Goal: Find specific page/section: Find specific page/section

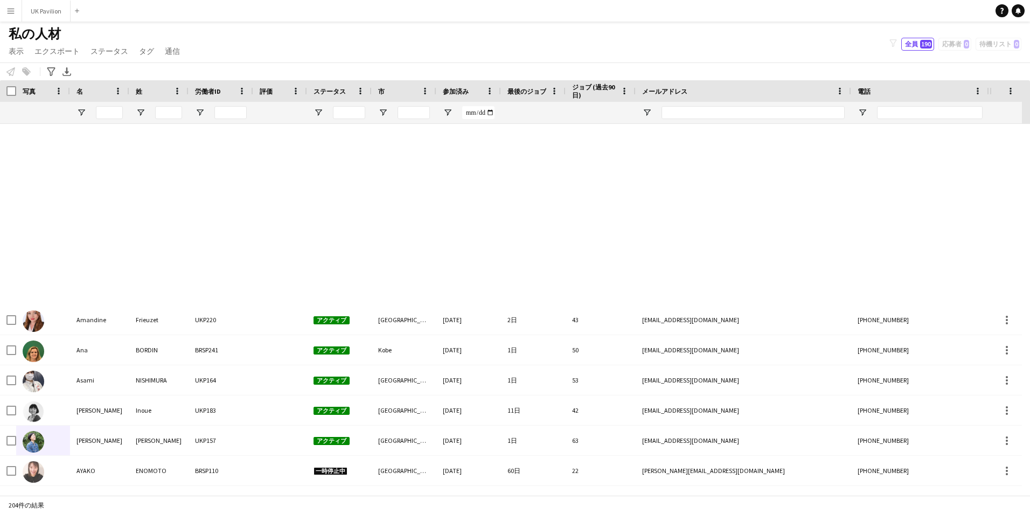
scroll to position [512, 0]
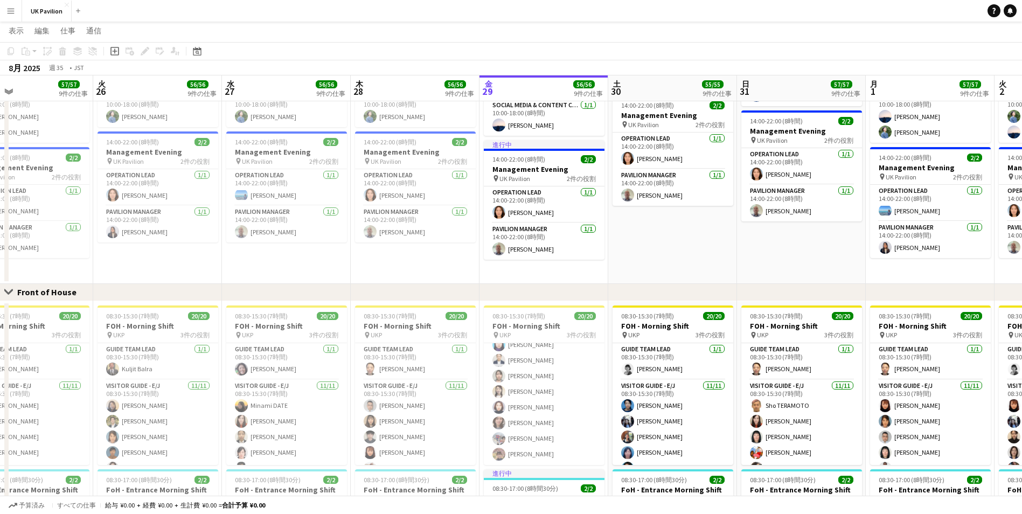
scroll to position [0, 297]
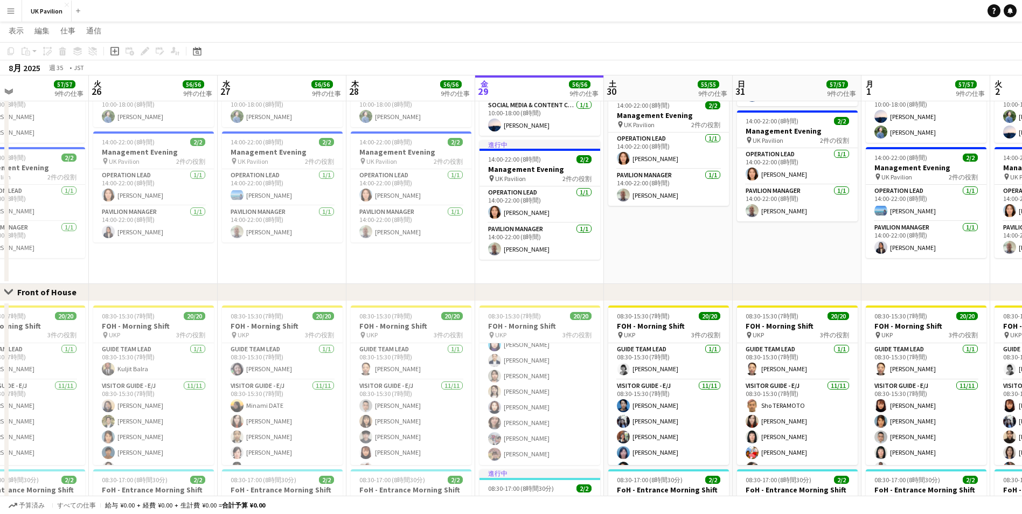
click at [857, 87] on app-board-header-date "日 31 57/57 9件の仕事" at bounding box center [797, 88] width 129 height 26
click at [888, 89] on app-board-header-date "月 1 57/57 9件の仕事" at bounding box center [925, 88] width 129 height 26
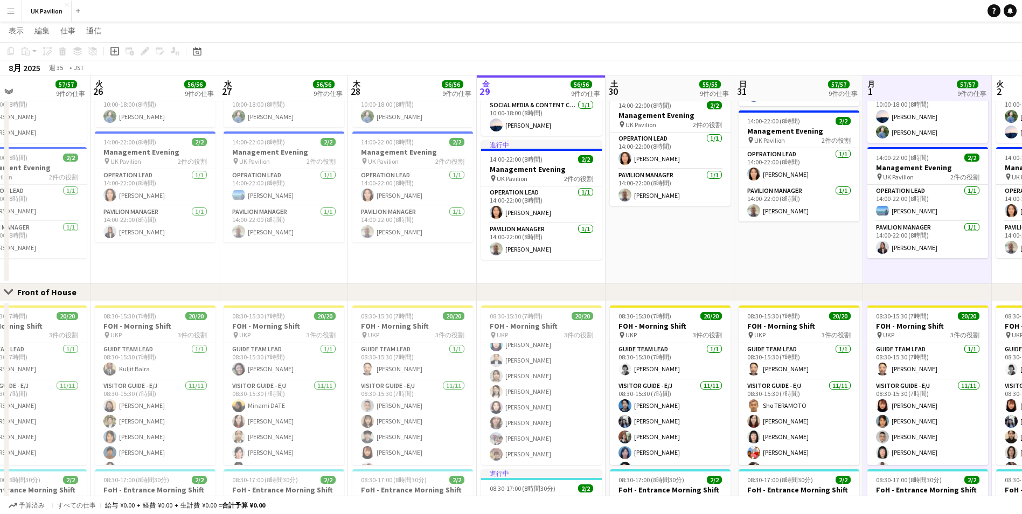
click at [888, 89] on app-board-header-date "月 1 57/57 9件の仕事" at bounding box center [927, 88] width 129 height 26
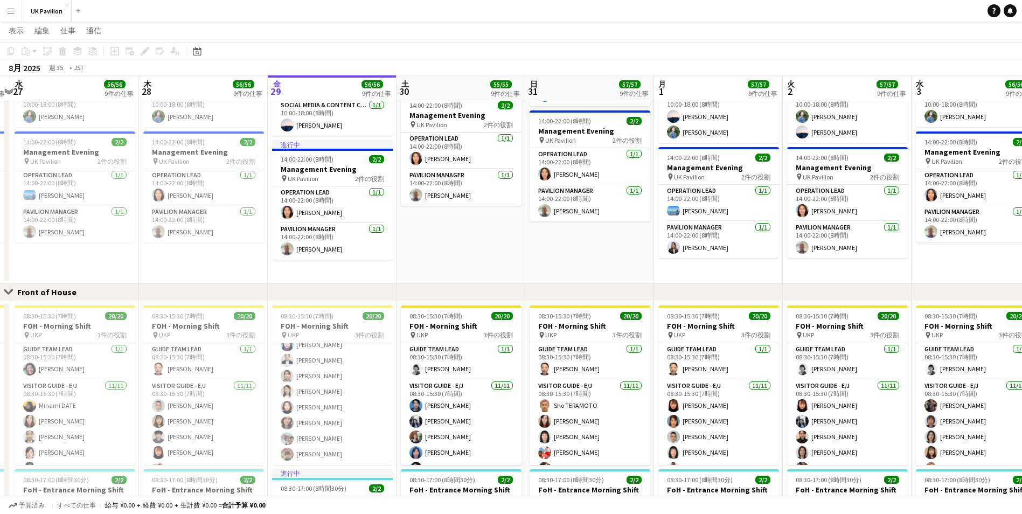
drag, startPoint x: 888, startPoint y: 89, endPoint x: 678, endPoint y: 109, distance: 211.0
click at [679, 109] on app-calendar-viewport "日 24 55/55 9件の仕事 月 25 57/57 9件の仕事 火 26 56/56 9件の仕事 水 27 56/56 9件の仕事 木 28 56/56 …" at bounding box center [511, 267] width 1022 height 1425
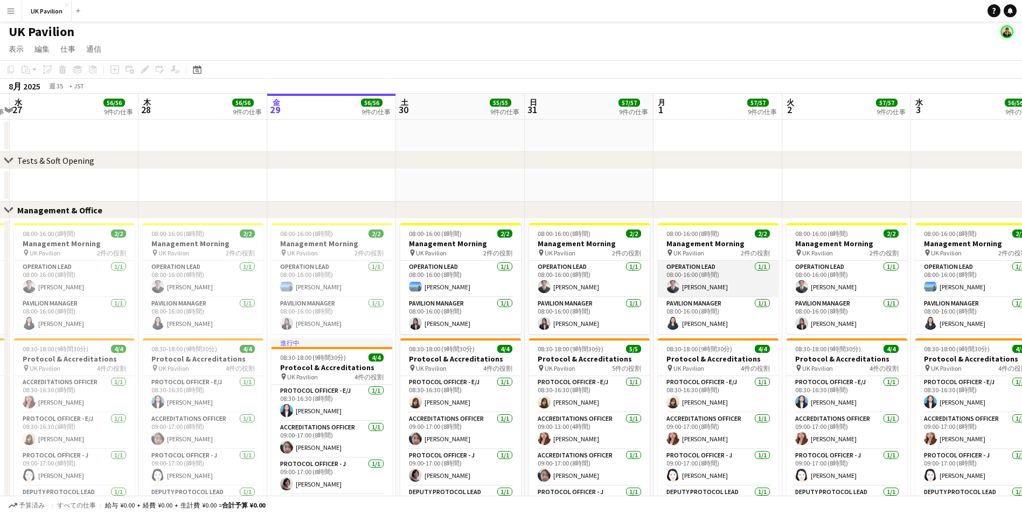
scroll to position [0, 0]
